Goal: Information Seeking & Learning: Learn about a topic

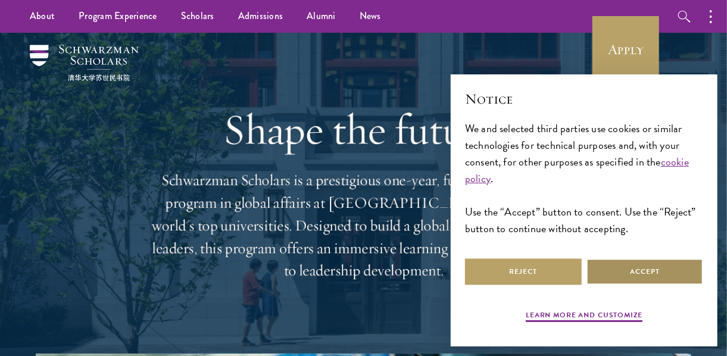
click at [632, 275] on button "Accept" at bounding box center [644, 271] width 117 height 27
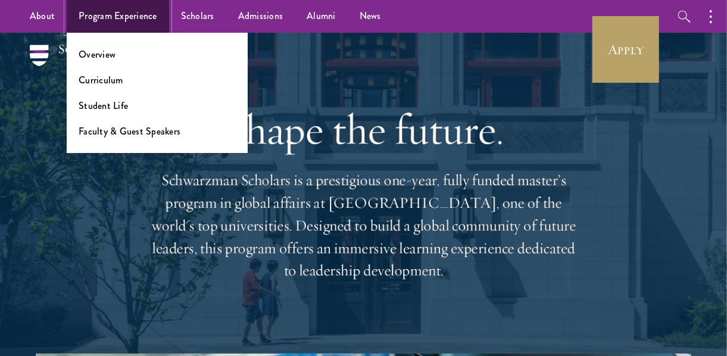
click at [161, 0] on link "Program Experience" at bounding box center [118, 16] width 102 height 33
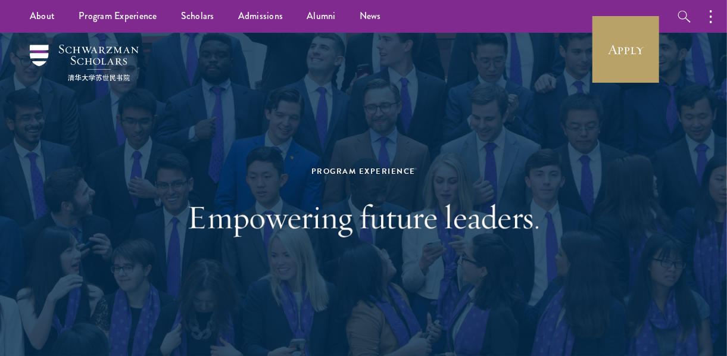
click at [12, 14] on nav "About Overview Leadership Donors Program Experience Overview Curriculum Student…" at bounding box center [232, 16] width 464 height 33
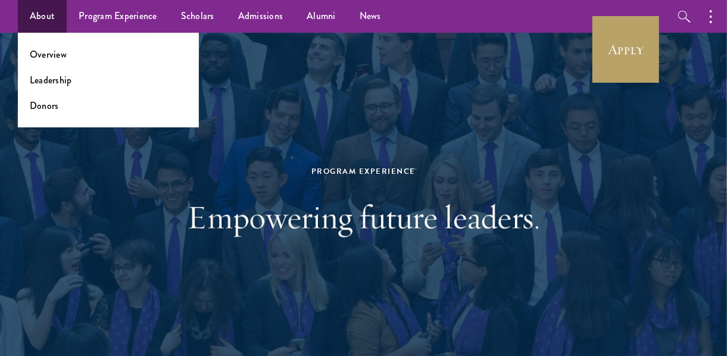
click at [36, 38] on ul "Overview Leadership Donors" at bounding box center [108, 80] width 181 height 95
click at [38, 52] on link "Overview" at bounding box center [48, 55] width 37 height 14
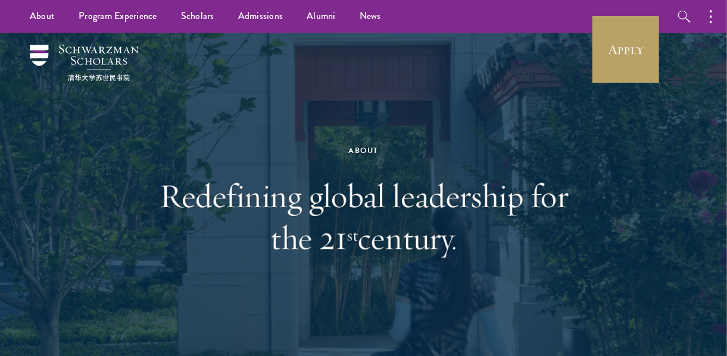
click at [130, 211] on div "About Redefining global leadership for the 21 st century." at bounding box center [363, 201] width 655 height 336
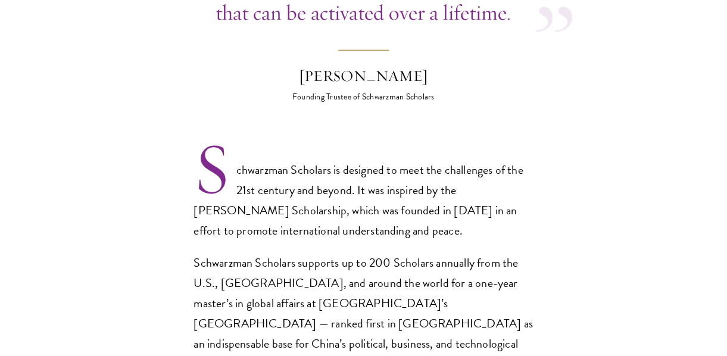
scroll to position [1229, 0]
